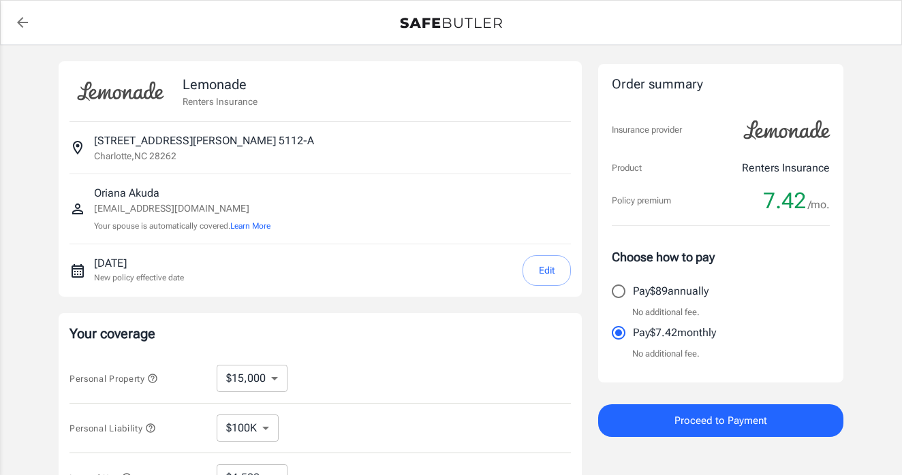
select select "15000"
select select "500"
click at [860, 241] on div "Lemonade Renters Insurance 1508 Thomas Combs Drive 5112-A Charlotte , NC 28262 …" at bounding box center [451, 407] width 902 height 724
click at [878, 249] on div "Lemonade Renters Insurance 1508 Thomas Combs Drive 5112-A Charlotte , NC 28262 …" at bounding box center [451, 407] width 902 height 724
click at [695, 424] on span "Proceed to Payment" at bounding box center [720, 421] width 93 height 18
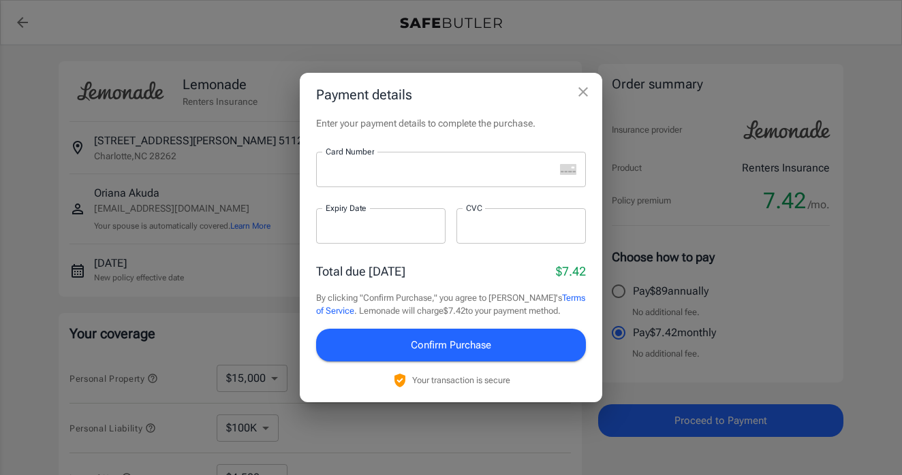
click at [584, 89] on icon "close" at bounding box center [583, 92] width 16 height 16
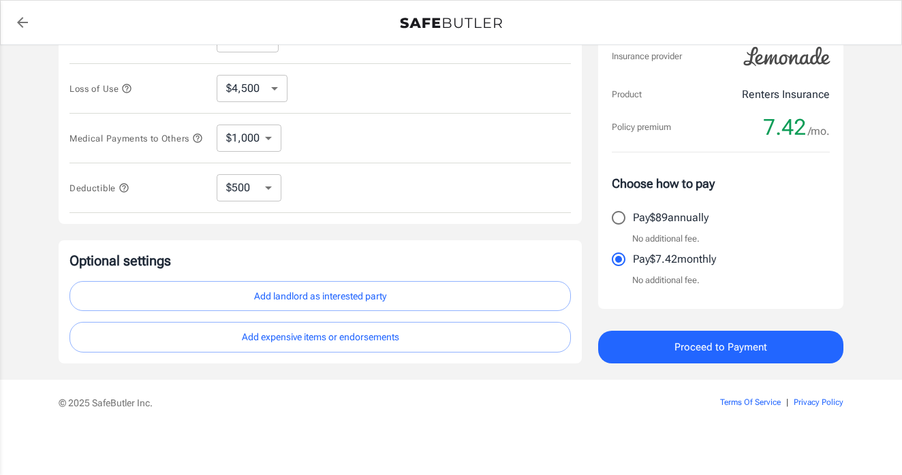
scroll to position [394, 0]
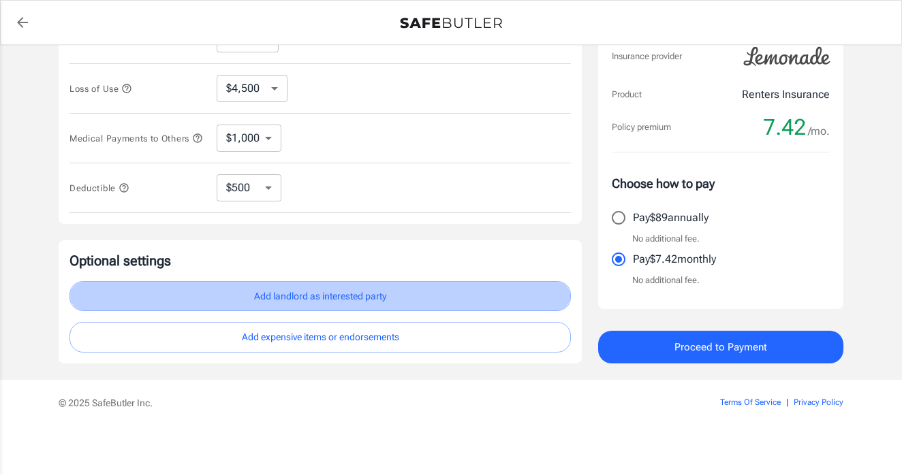
click at [351, 303] on button "Add landlord as interested party" at bounding box center [319, 296] width 501 height 31
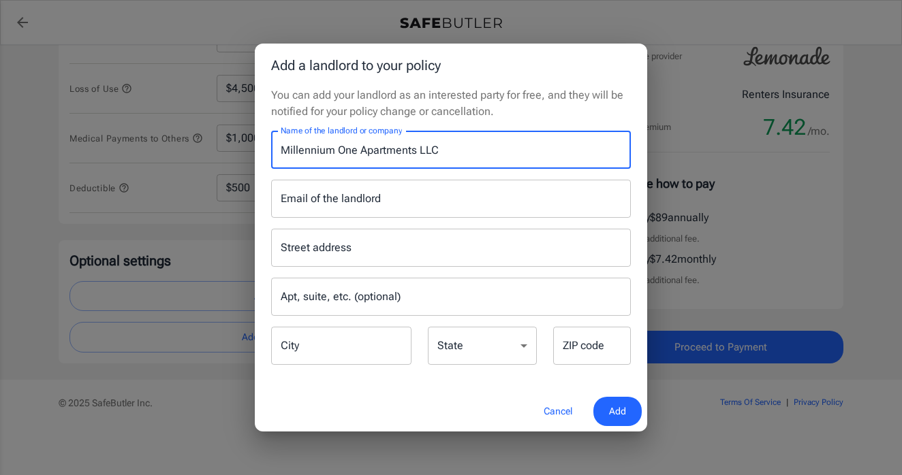
type input "Millennium One Apartments LLC"
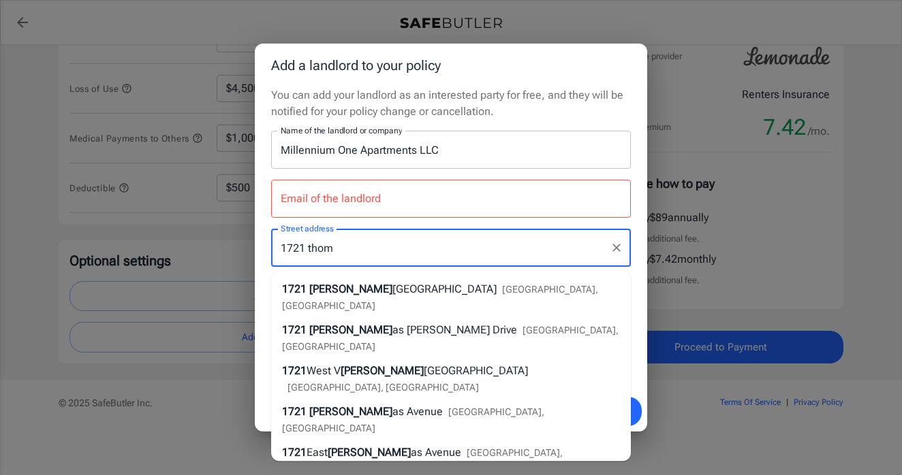
click at [499, 318] on li "1721 Thom as Combs Drive Charlotte, NC" at bounding box center [451, 338] width 360 height 41
type input "1721 Thomas Combs Drive"
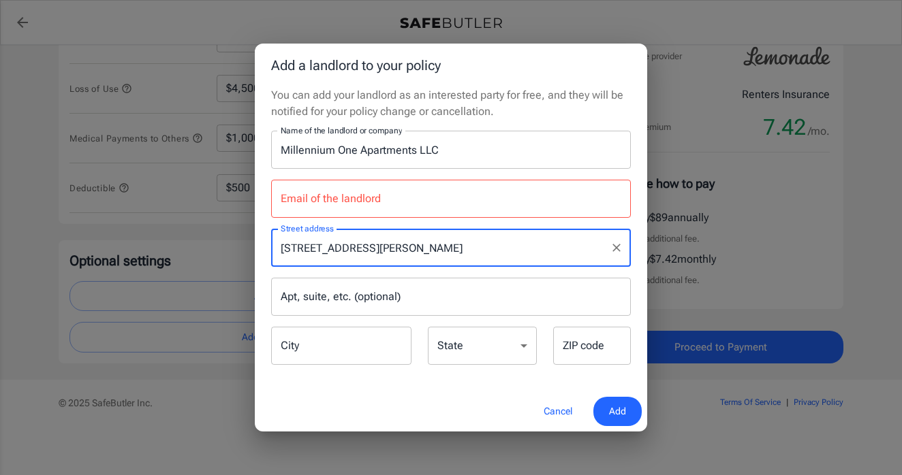
type input "Charlotte"
select select "NC"
type input "28262"
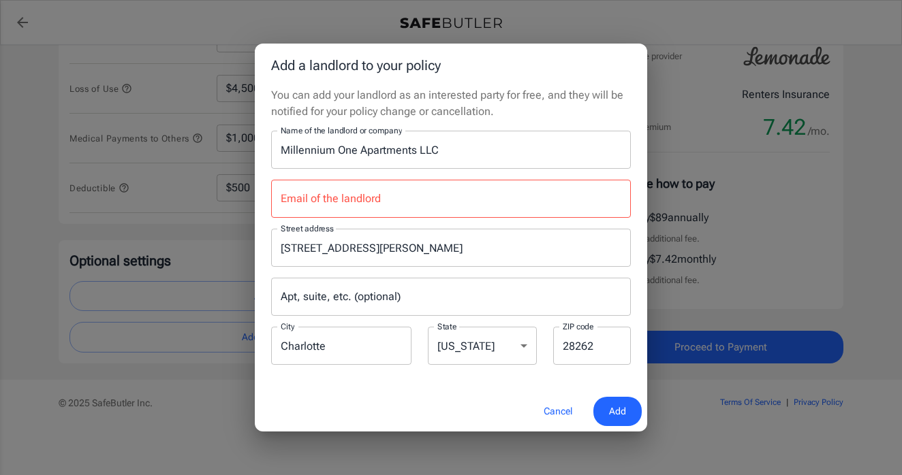
click at [624, 411] on span "Add" at bounding box center [617, 411] width 17 height 17
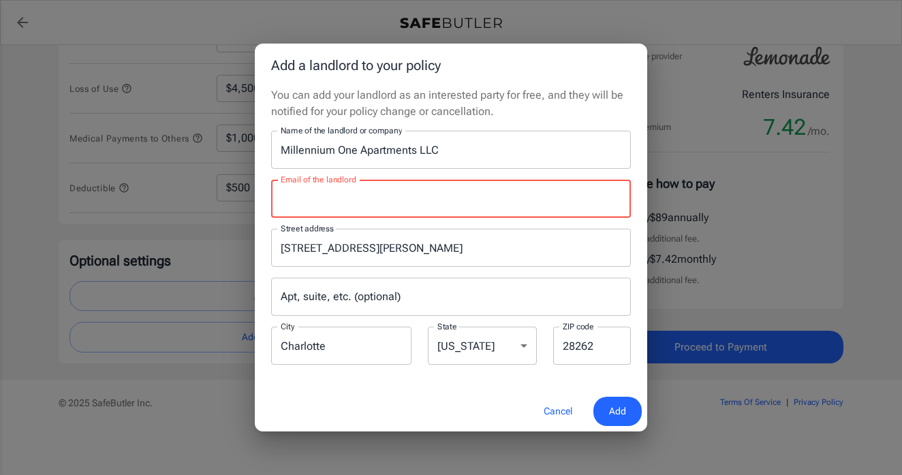
click at [520, 212] on input "Email of the landlord" at bounding box center [451, 199] width 360 height 38
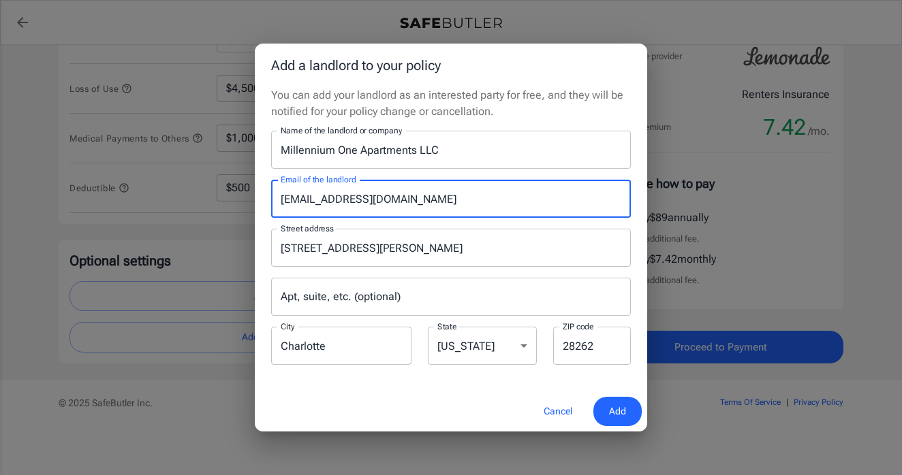
type input "leasing@m1apartment.com"
click at [625, 416] on span "Add" at bounding box center [617, 411] width 17 height 17
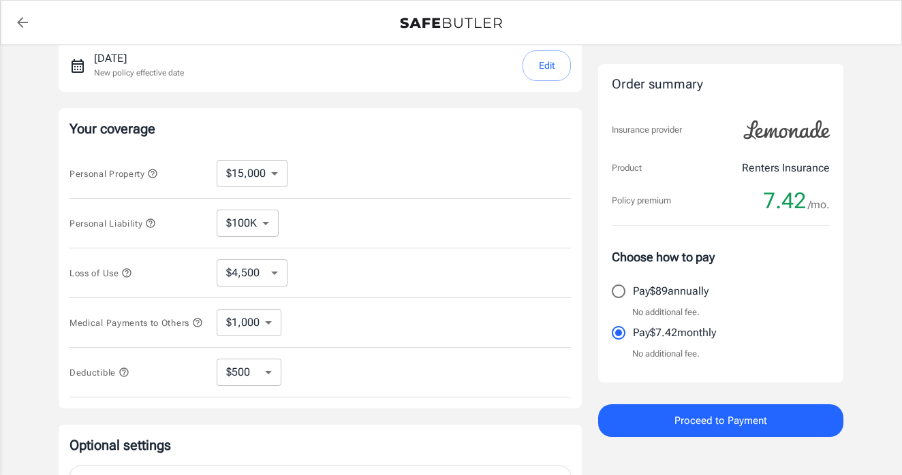
scroll to position [202, 0]
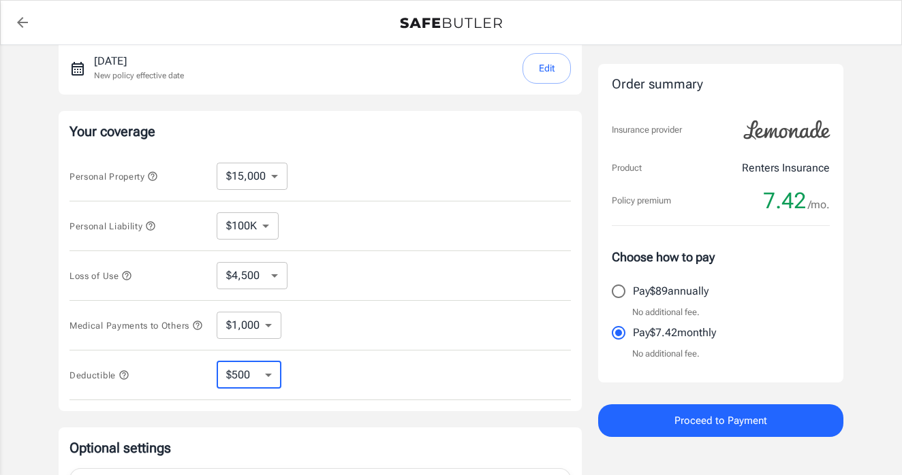
select select "250"
select select "1000"
select select "2500"
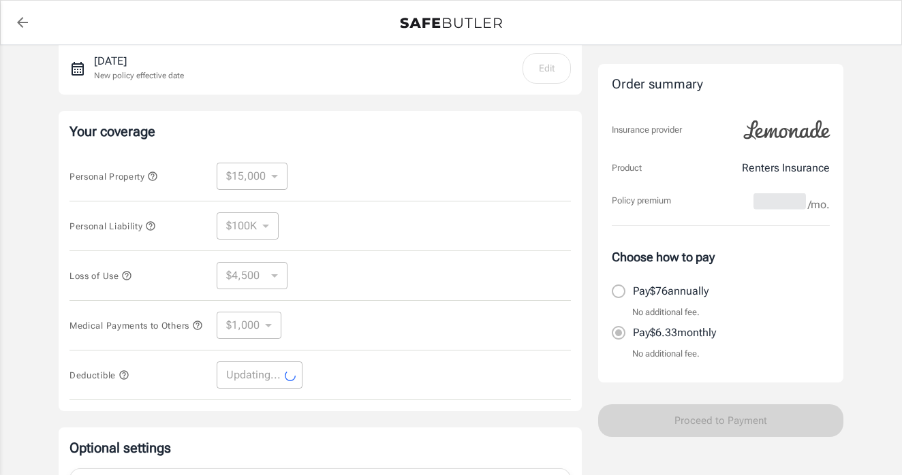
select select "2500"
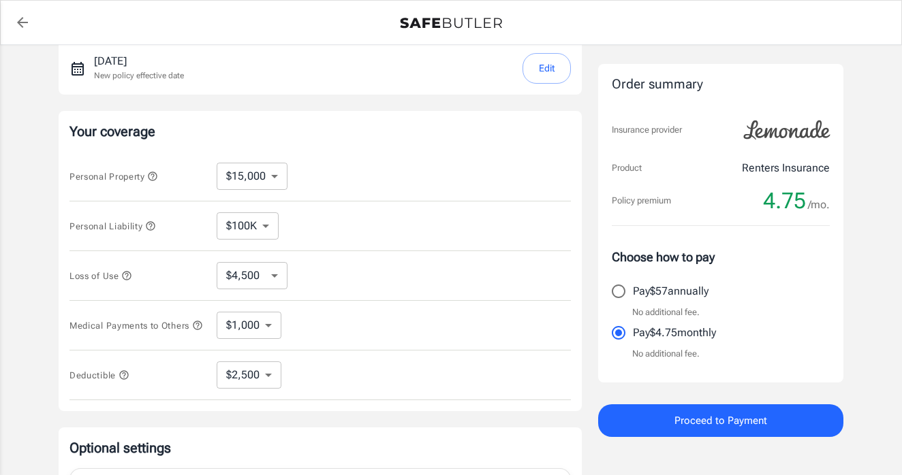
click at [126, 379] on icon "button" at bounding box center [123, 374] width 9 height 9
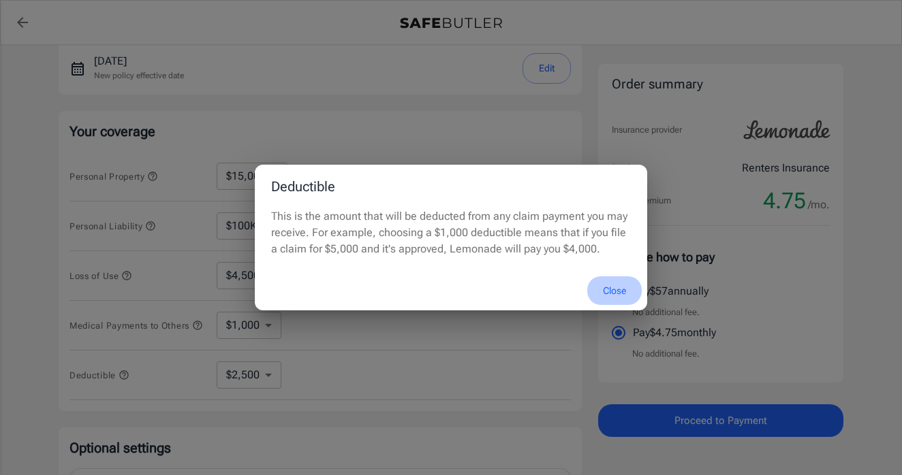
click at [612, 286] on button "Close" at bounding box center [614, 290] width 54 height 29
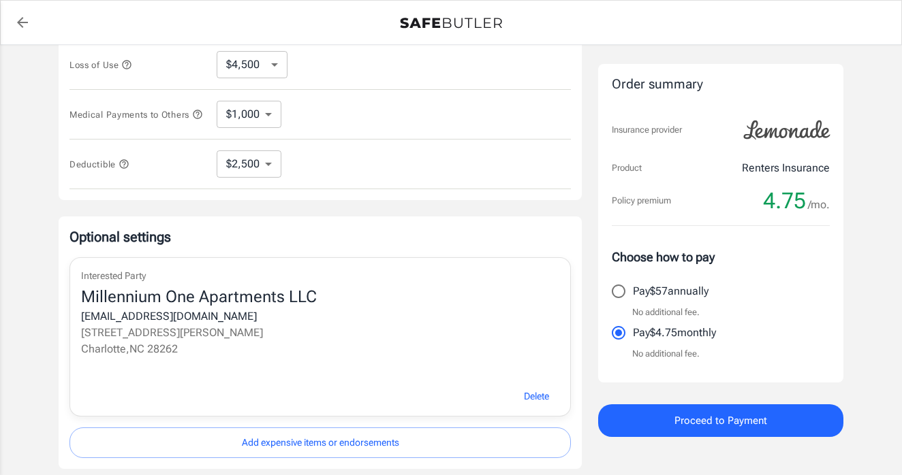
scroll to position [420, 0]
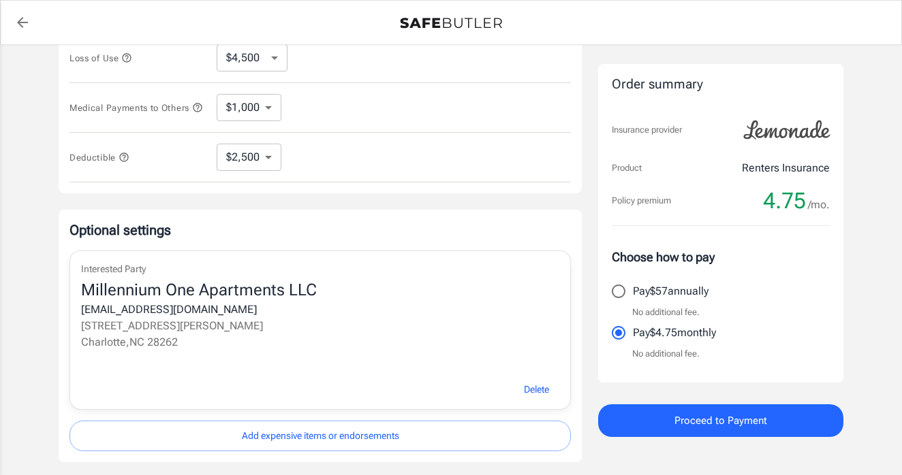
click at [692, 420] on span "Proceed to Payment" at bounding box center [720, 421] width 93 height 18
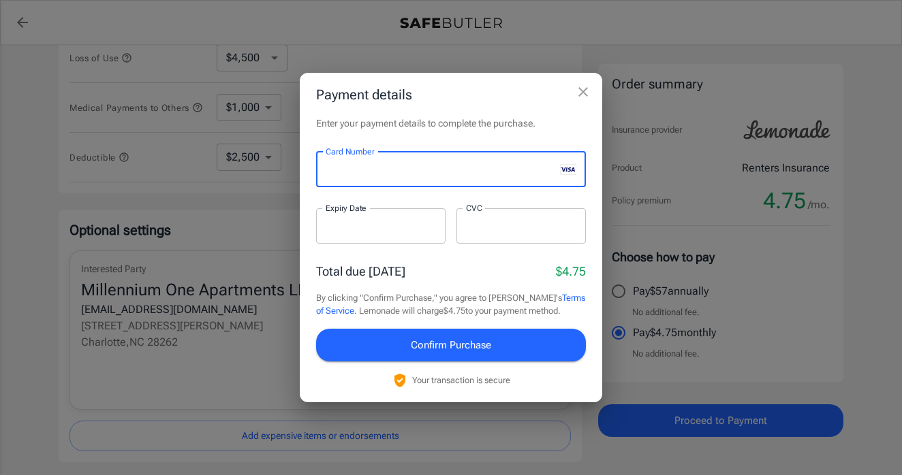
click at [331, 234] on div at bounding box center [380, 225] width 129 height 35
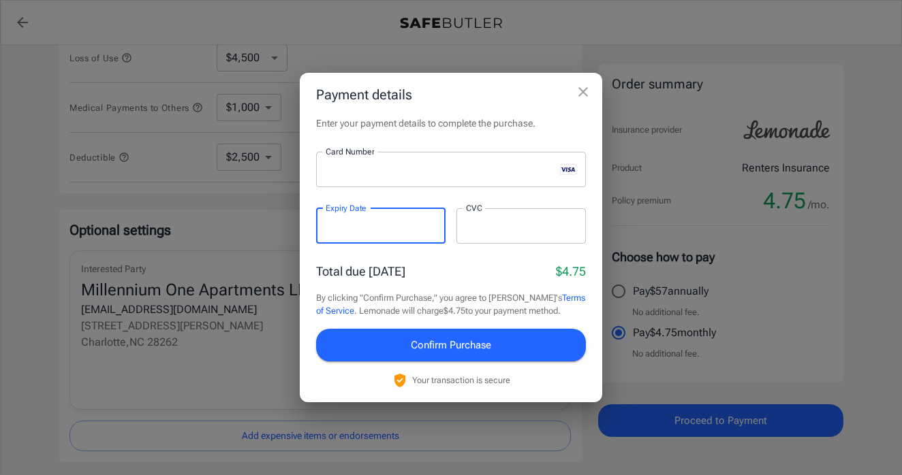
click at [479, 234] on div at bounding box center [520, 225] width 129 height 35
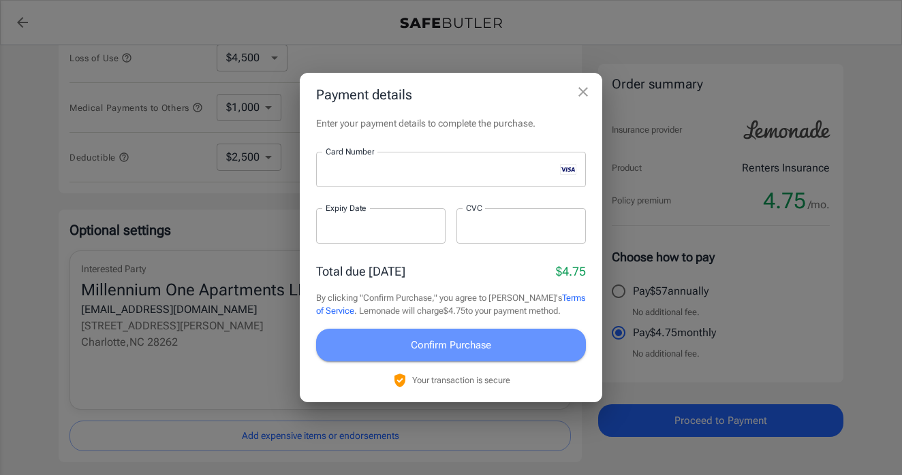
click at [520, 336] on button "Confirm Purchase" at bounding box center [451, 345] width 270 height 33
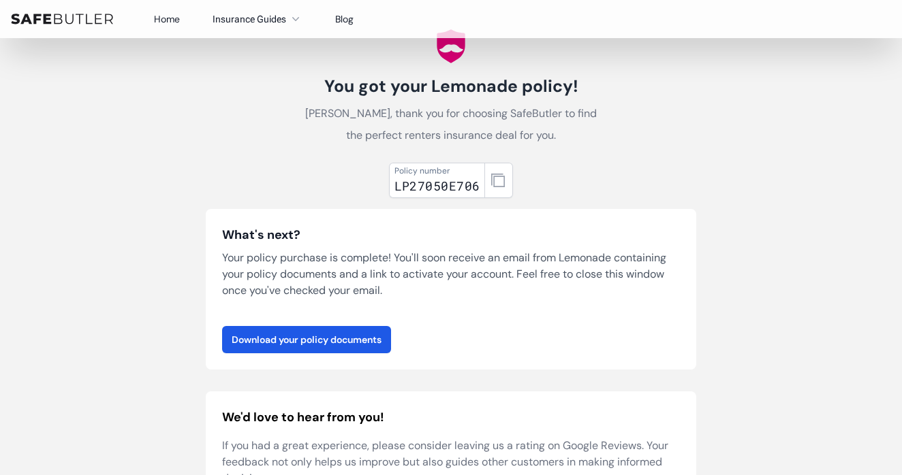
scroll to position [52, 0]
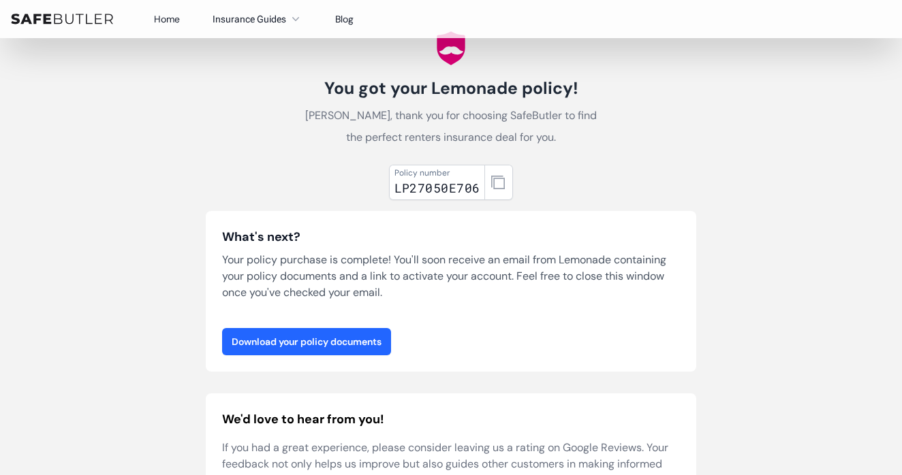
click at [356, 340] on link "Download your policy documents" at bounding box center [306, 341] width 169 height 27
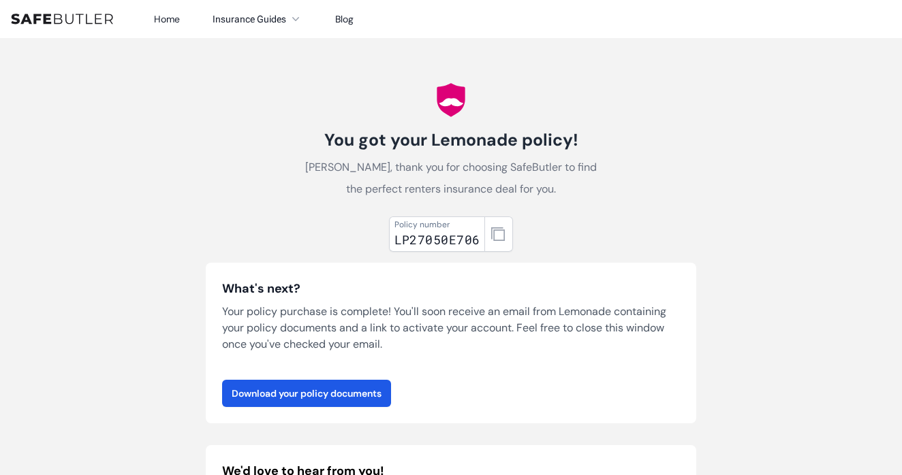
scroll to position [0, 0]
